Goal: Task Accomplishment & Management: Use online tool/utility

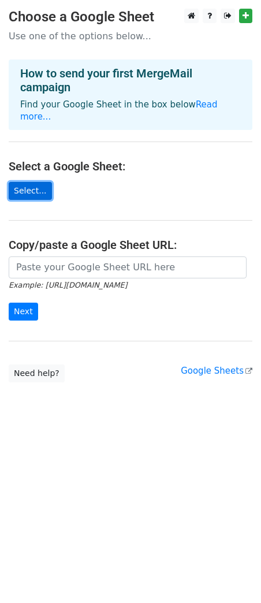
click at [35, 182] on link "Select..." at bounding box center [30, 191] width 43 height 18
click at [22, 182] on link "Select..." at bounding box center [30, 191] width 43 height 18
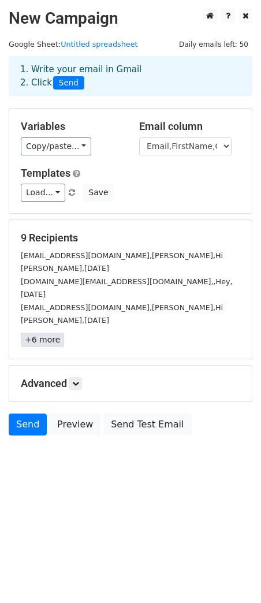
click at [47, 333] on link "+6 more" at bounding box center [42, 340] width 43 height 14
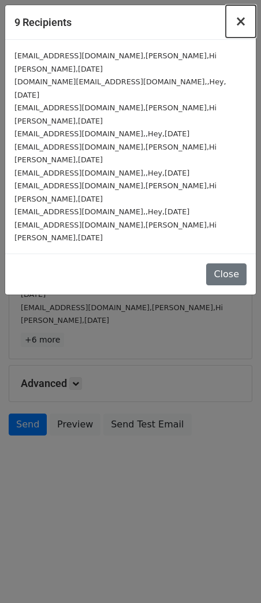
click at [238, 23] on span "×" at bounding box center [241, 21] width 12 height 16
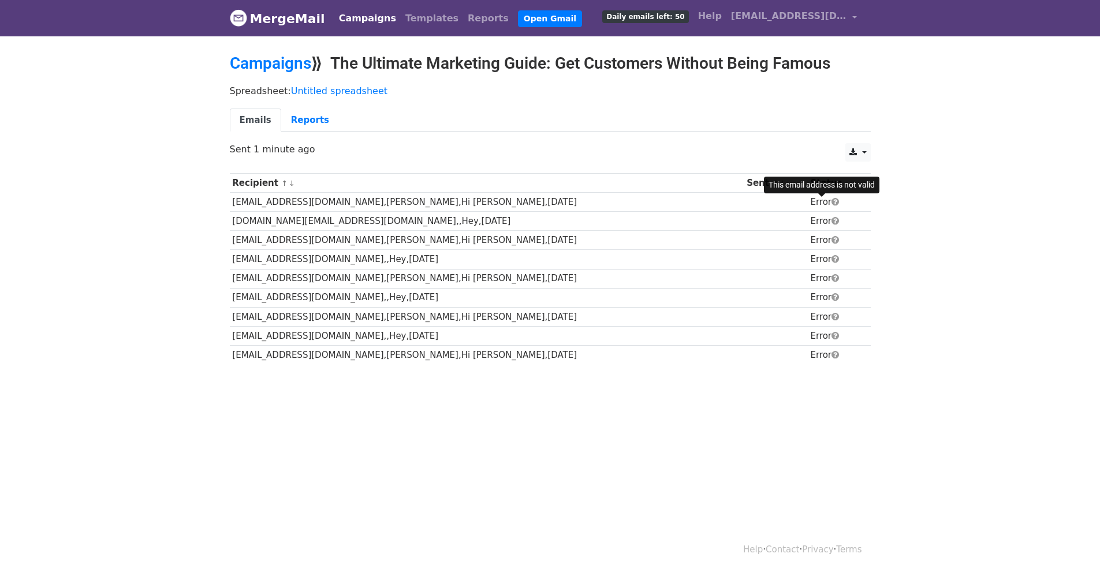
click at [832, 200] on span at bounding box center [836, 201] width 8 height 9
click at [732, 373] on div "Recipient ↑ ↓ Sent ↑ ↓ Status danielgramos2003@gmail.com,Daniel,Hi Daniel,2025-…" at bounding box center [550, 270] width 658 height 206
click at [372, 18] on link "Campaigns" at bounding box center [367, 18] width 66 height 23
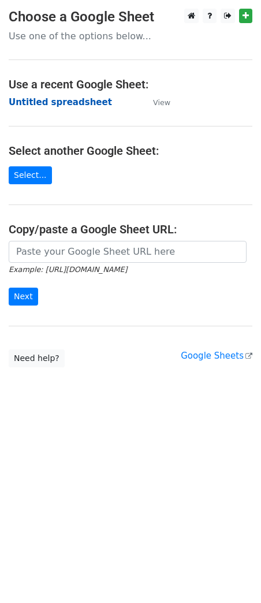
click at [59, 103] on strong "Untitled spreadsheet" at bounding box center [60, 102] width 103 height 10
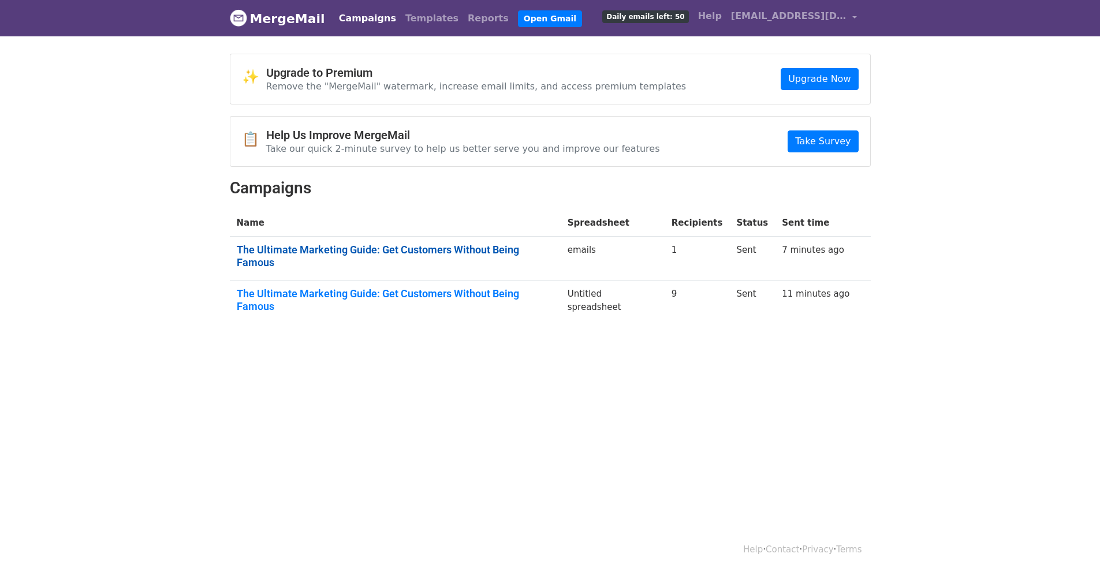
click at [498, 248] on link "The Ultimate Marketing Guide: Get Customers Without Being Famous" at bounding box center [395, 256] width 317 height 25
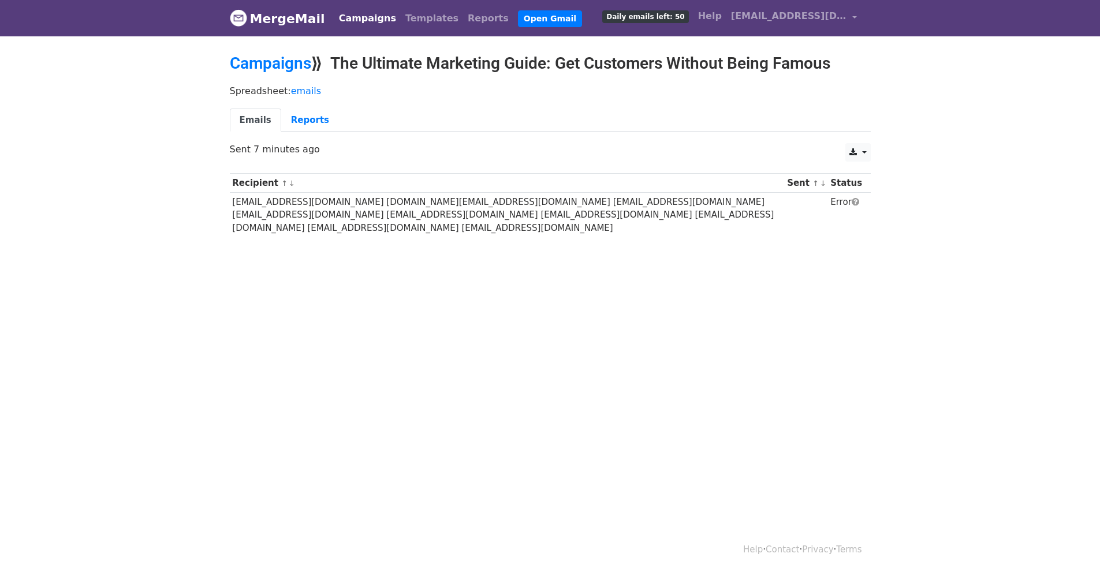
click at [475, 227] on div "Recipient ↑ ↓ Sent ↑ ↓ Status [EMAIL_ADDRESS][DOMAIN_NAME] [DOMAIN_NAME][EMAIL_…" at bounding box center [550, 206] width 658 height 79
click at [858, 199] on span at bounding box center [856, 201] width 8 height 9
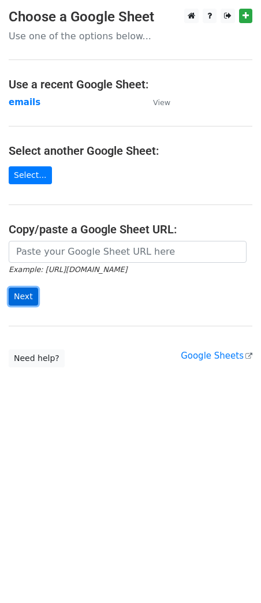
click at [29, 292] on input "Next" at bounding box center [23, 297] width 29 height 18
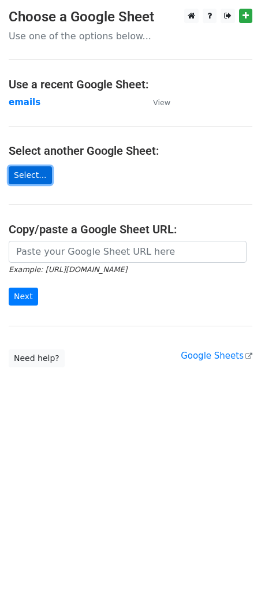
click at [29, 180] on link "Select..." at bounding box center [30, 175] width 43 height 18
click at [18, 102] on strong "emails" at bounding box center [25, 102] width 32 height 10
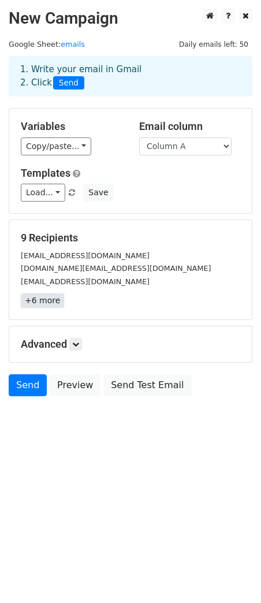
click at [39, 303] on link "+6 more" at bounding box center [42, 300] width 43 height 14
